Goal: Entertainment & Leisure: Consume media (video, audio)

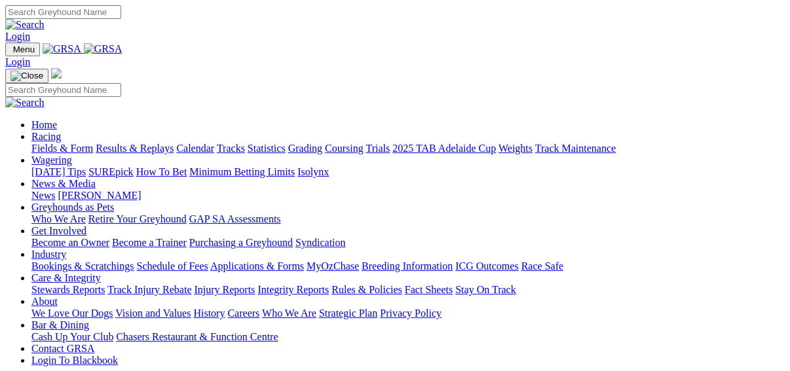
click at [147, 143] on link "Results & Replays" at bounding box center [135, 148] width 78 height 11
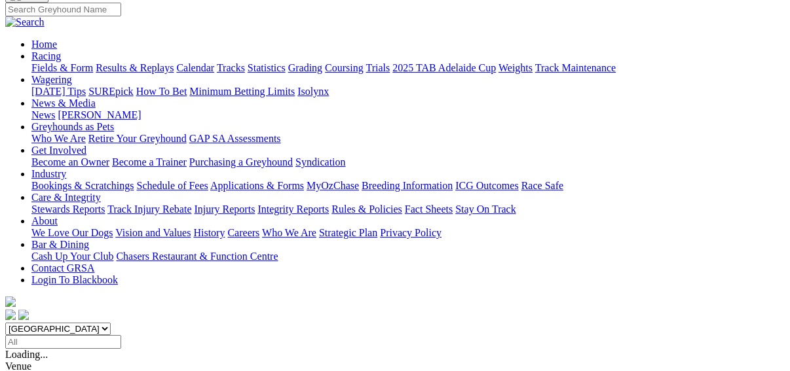
scroll to position [105, 0]
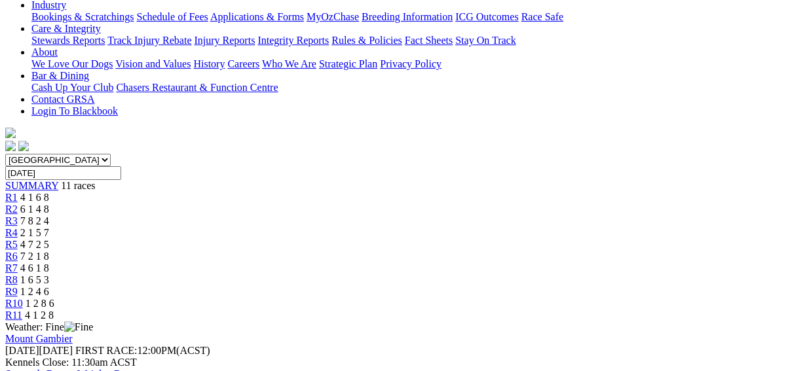
scroll to position [262, 0]
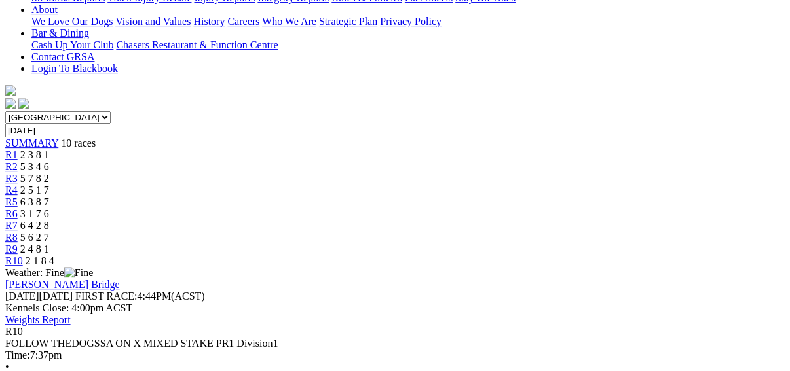
scroll to position [314, 0]
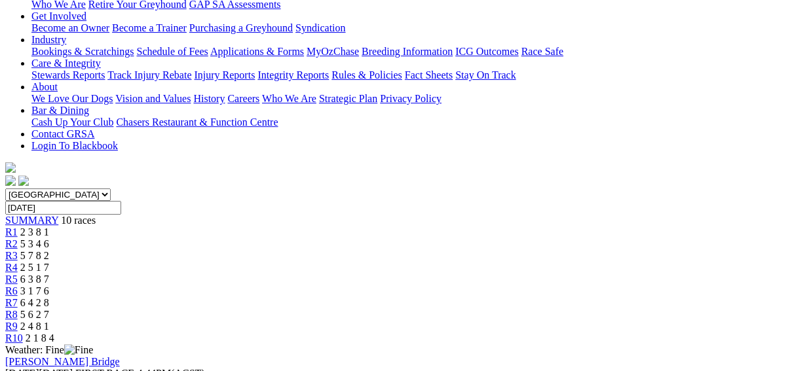
scroll to position [157, 0]
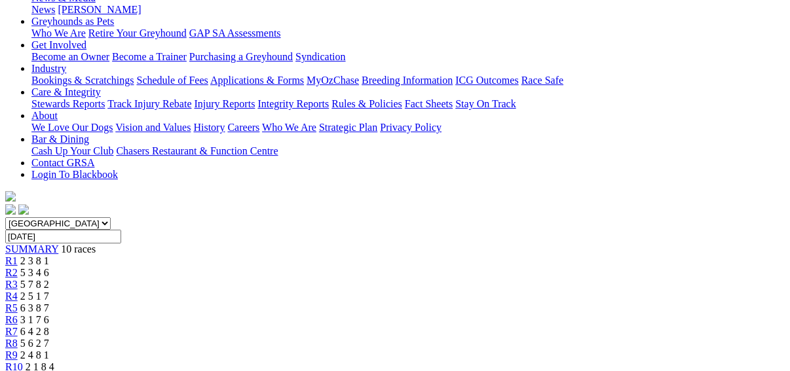
scroll to position [52, 0]
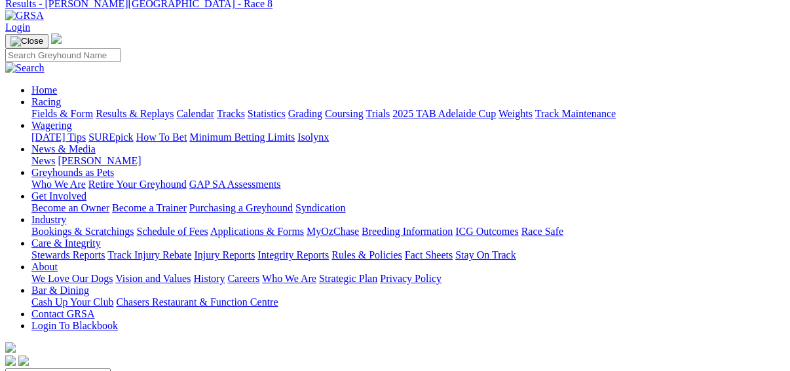
scroll to position [52, 0]
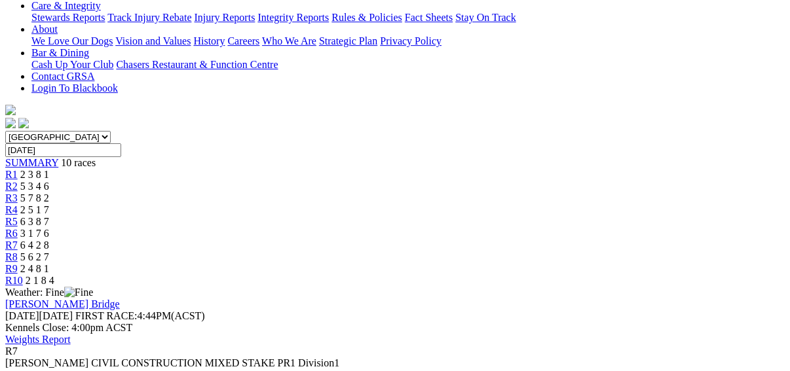
scroll to position [314, 0]
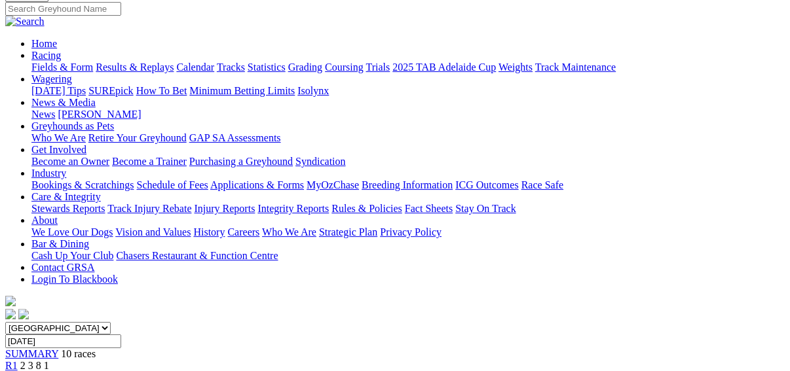
scroll to position [105, 0]
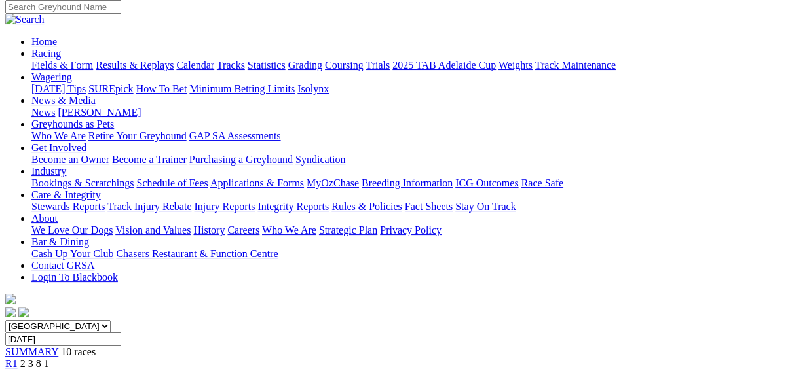
scroll to position [105, 0]
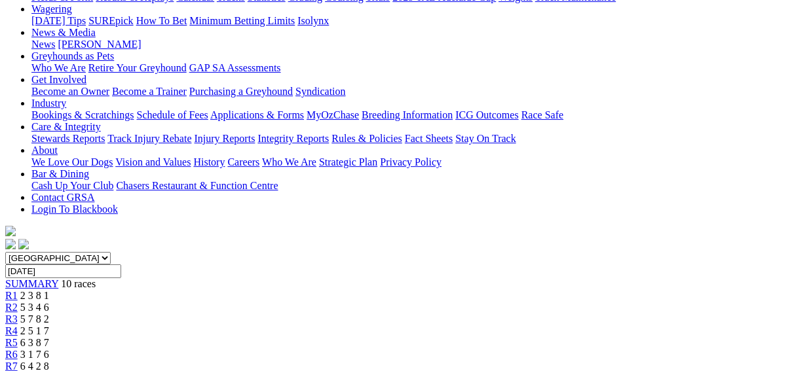
scroll to position [157, 0]
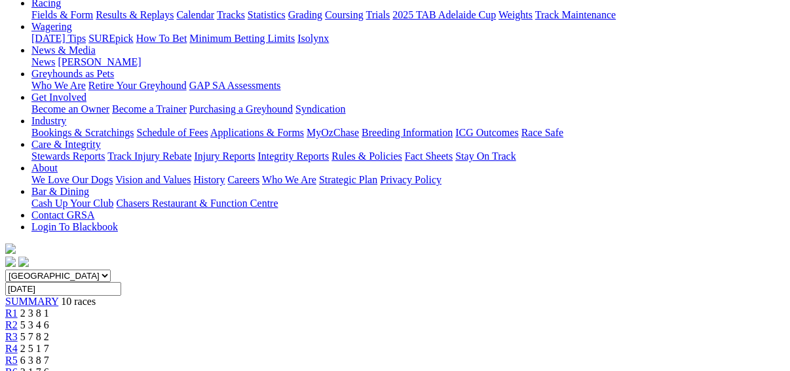
click at [18, 343] on span "R4" at bounding box center [11, 348] width 12 height 11
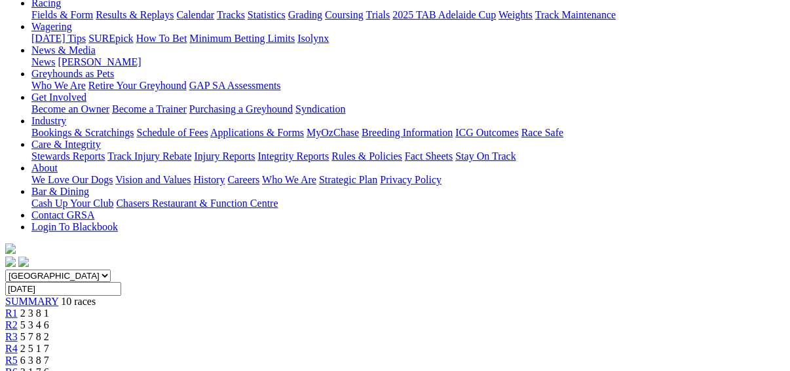
scroll to position [157, 0]
click at [18, 320] on span "R2" at bounding box center [11, 325] width 12 height 11
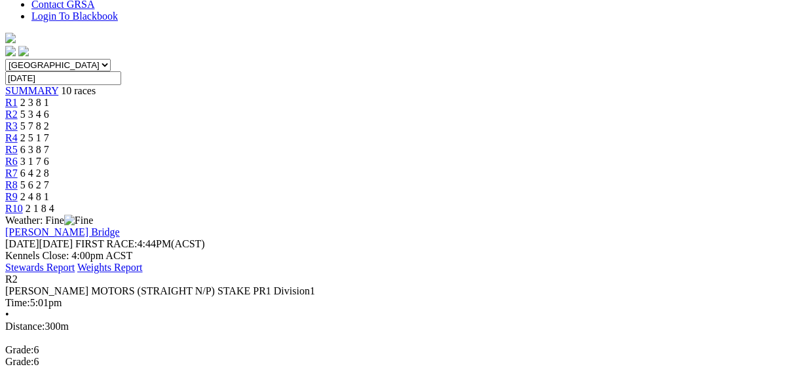
scroll to position [262, 0]
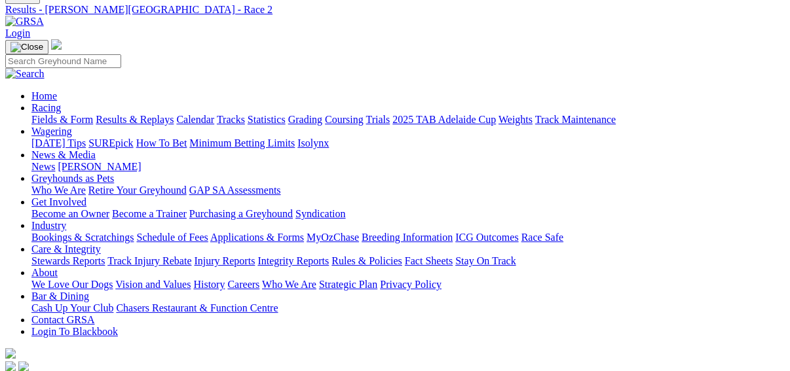
scroll to position [0, 0]
